Goal: Register for event/course

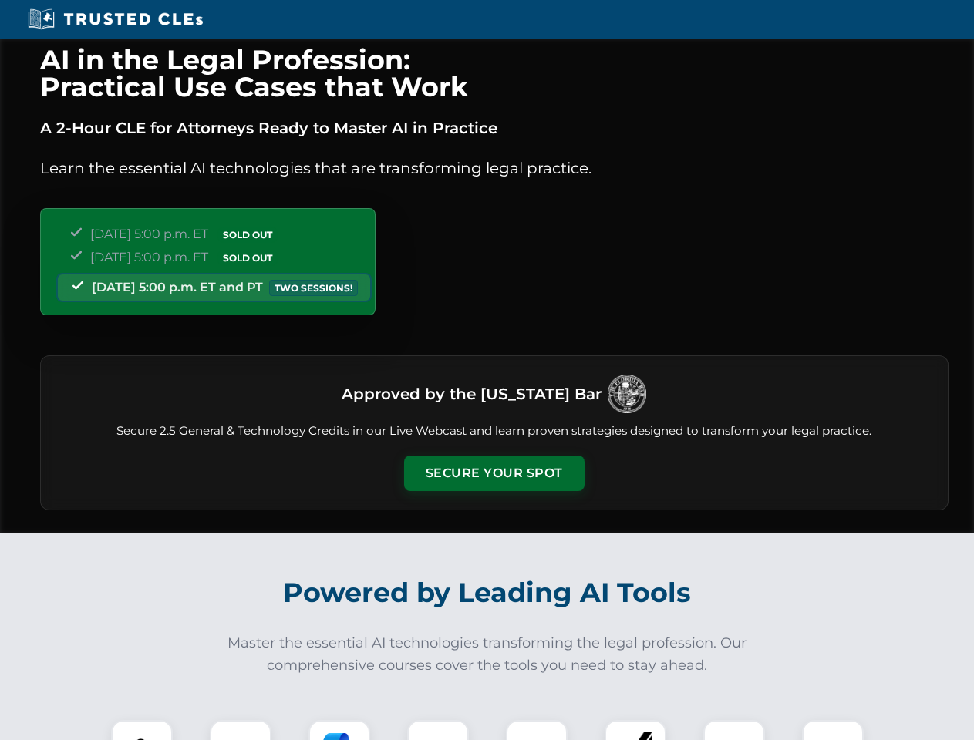
click at [494, 474] on button "Secure Your Spot" at bounding box center [494, 473] width 180 height 35
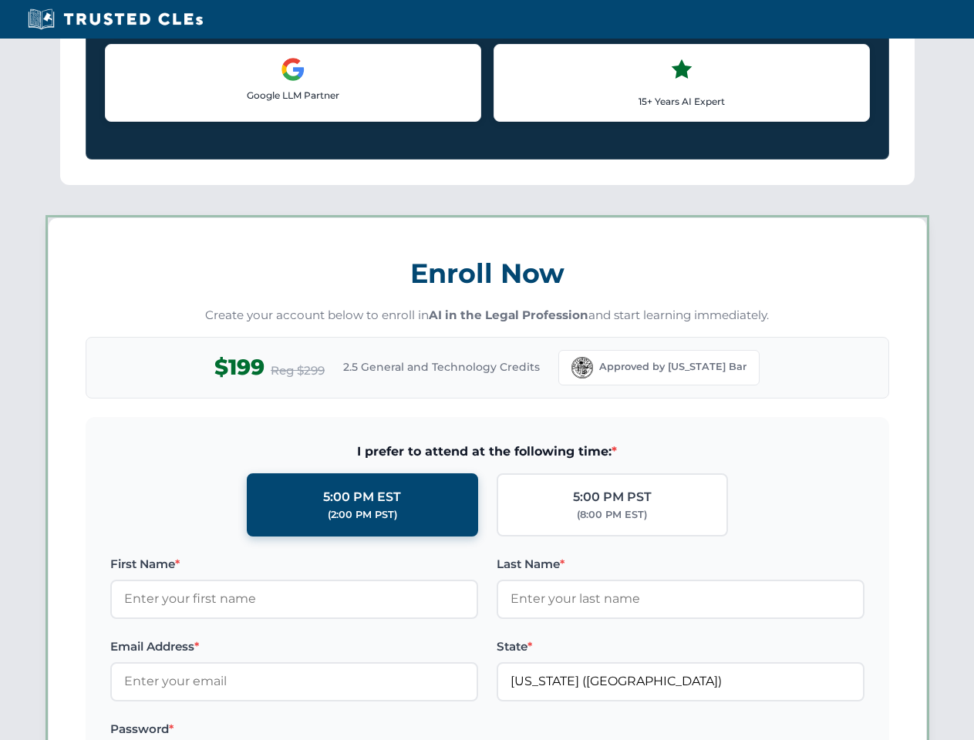
click at [241, 730] on label "Password *" at bounding box center [294, 729] width 368 height 19
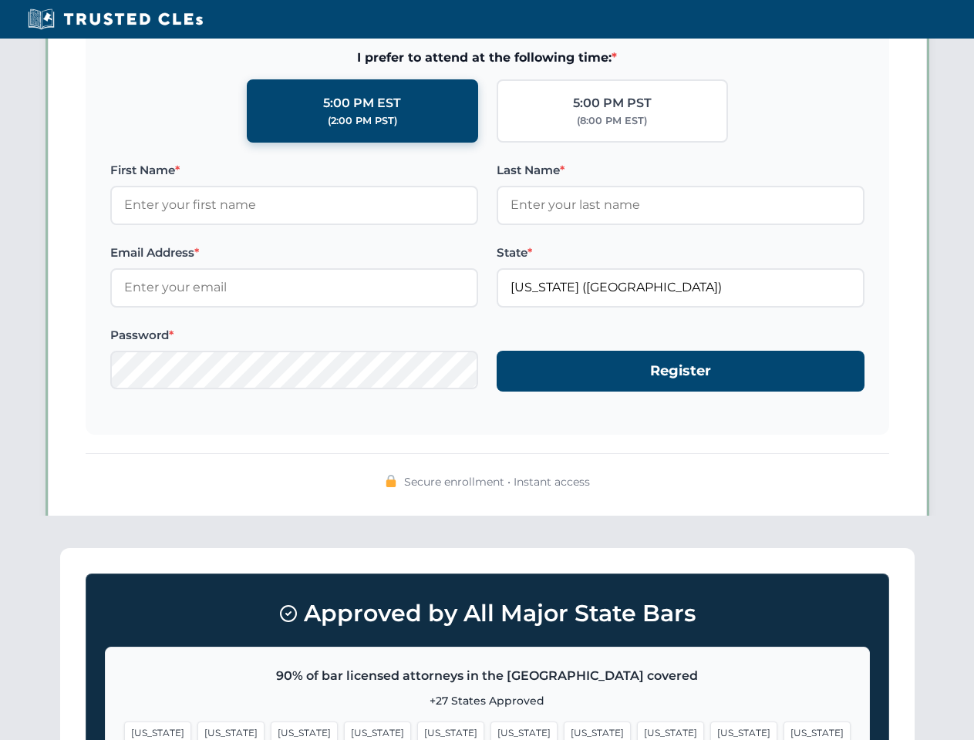
click at [564, 730] on span "[US_STATE]" at bounding box center [597, 733] width 67 height 22
click at [710, 730] on span "[US_STATE]" at bounding box center [743, 733] width 67 height 22
